Goal: Answer question/provide support

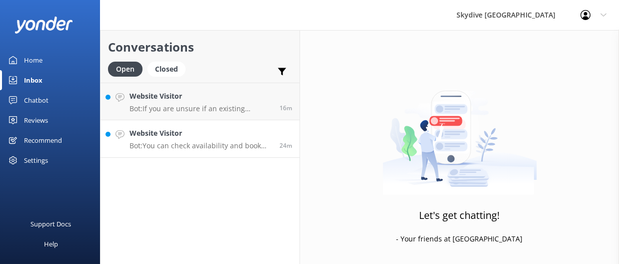
click at [200, 146] on p "Bot: You can check availability and book your skydiving experience on our websi…" at bounding box center [201, 145] width 143 height 9
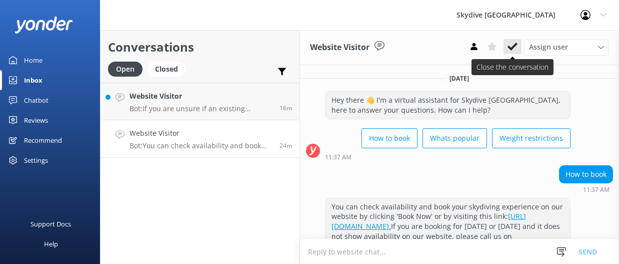
click at [516, 40] on button at bounding box center [513, 46] width 18 height 15
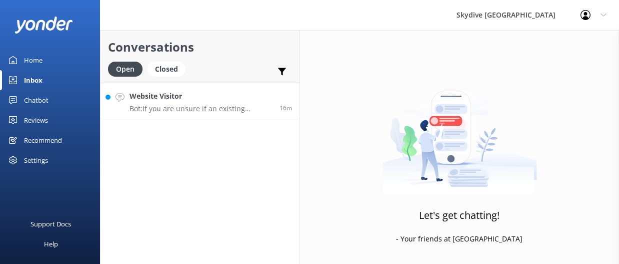
click at [235, 96] on h4 "Website Visitor" at bounding box center [201, 96] width 143 height 11
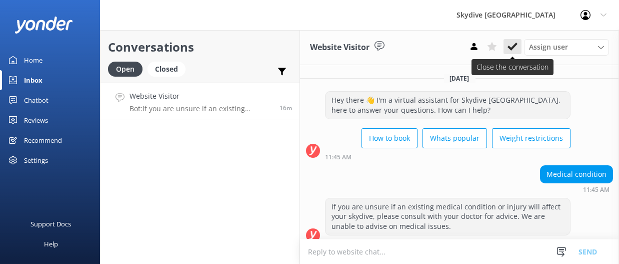
click at [509, 49] on icon at bounding box center [513, 47] width 10 height 10
